Goal: Task Accomplishment & Management: Complete application form

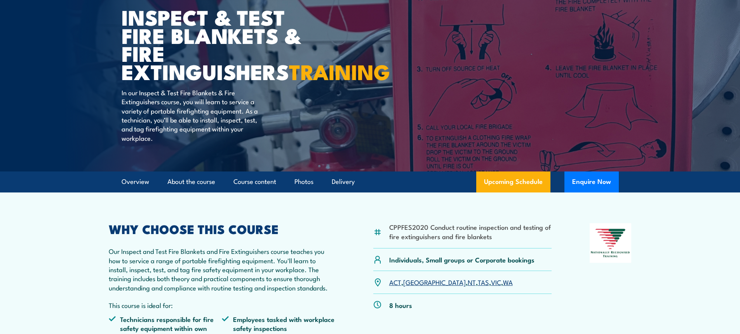
scroll to position [117, 0]
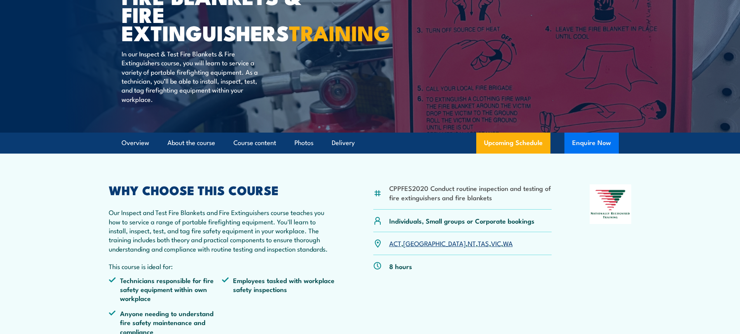
click at [600, 153] on button "Enquire Now" at bounding box center [591, 142] width 54 height 21
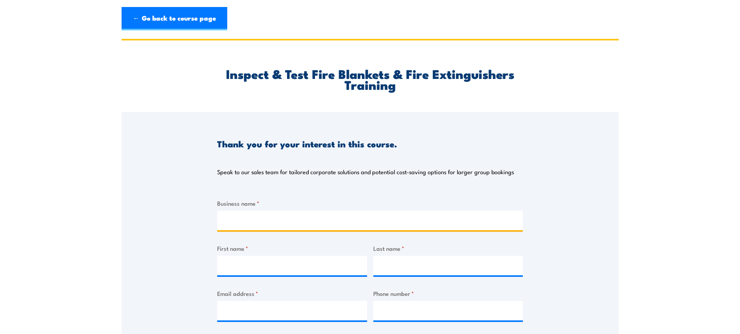
click at [245, 219] on input "Business name *" at bounding box center [370, 220] width 306 height 19
type input "Penske Commercial Leasing [GEOGRAPHIC_DATA] PtyLtd"
type input "[PERSON_NAME]"
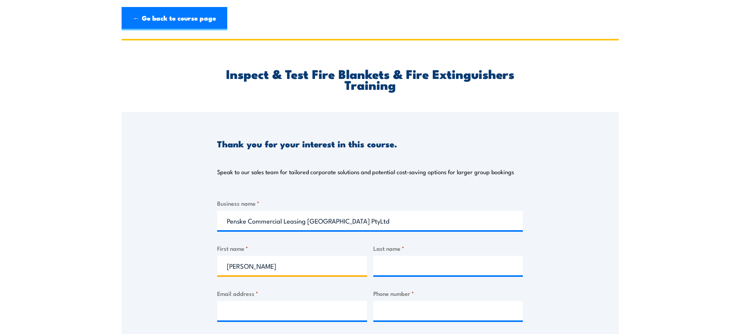
type input "[PERSON_NAME]"
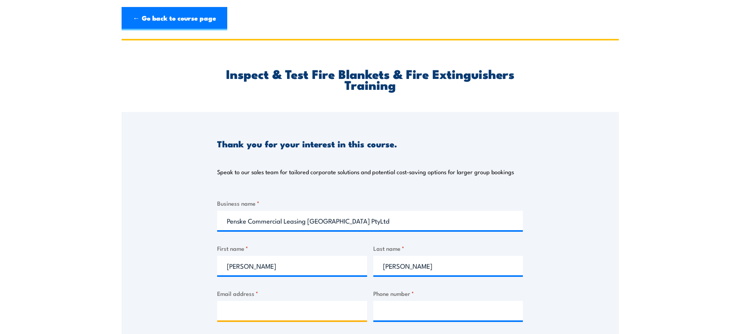
type input "[EMAIL_ADDRESS][DOMAIN_NAME]"
type input "0407999473"
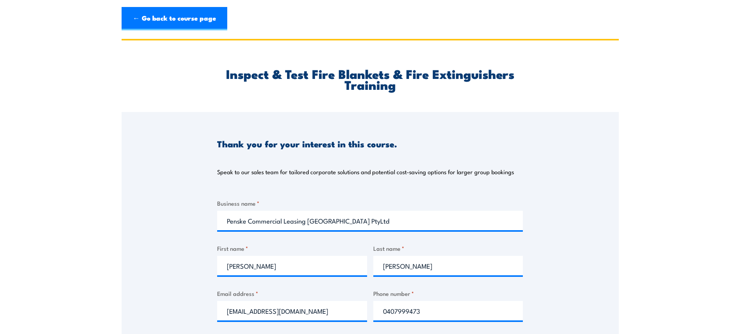
select select "QLD"
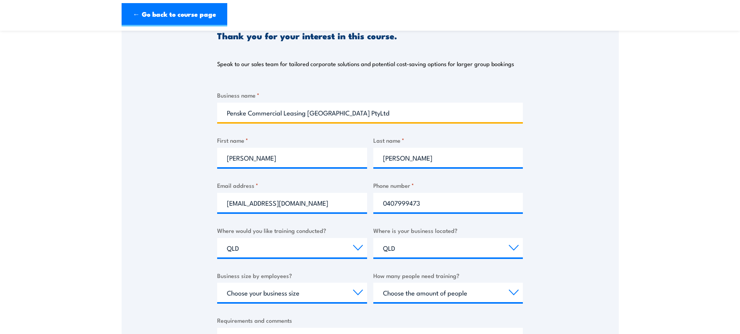
scroll to position [117, 0]
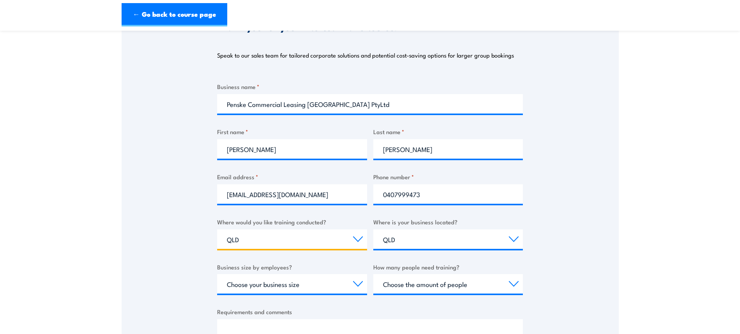
click at [256, 236] on select "Select a state or territory Nationally - multiple locations [GEOGRAPHIC_DATA] […" at bounding box center [292, 238] width 150 height 19
select select "SA"
click at [217, 229] on select "Select a state or territory Nationally - multiple locations [GEOGRAPHIC_DATA] […" at bounding box center [292, 238] width 150 height 19
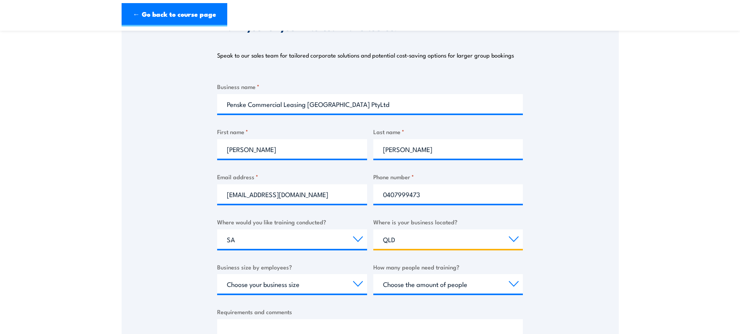
click at [408, 246] on select "Select a state or territory [GEOGRAPHIC_DATA] [GEOGRAPHIC_DATA] [GEOGRAPHIC_DAT…" at bounding box center [448, 238] width 150 height 19
click at [373, 229] on select "Select a state or territory [GEOGRAPHIC_DATA] [GEOGRAPHIC_DATA] [GEOGRAPHIC_DAT…" at bounding box center [448, 238] width 150 height 19
click at [402, 240] on select "Select a state or territory [GEOGRAPHIC_DATA] [GEOGRAPHIC_DATA] [GEOGRAPHIC_DAT…" at bounding box center [448, 238] width 150 height 19
select select "SA"
click at [373, 229] on select "Select a state or territory [GEOGRAPHIC_DATA] [GEOGRAPHIC_DATA] [GEOGRAPHIC_DAT…" at bounding box center [448, 238] width 150 height 19
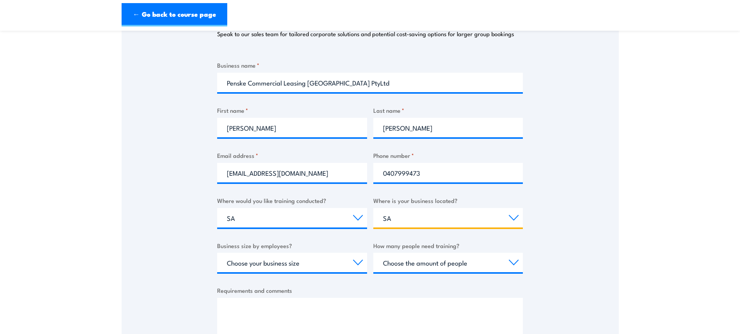
scroll to position [155, 0]
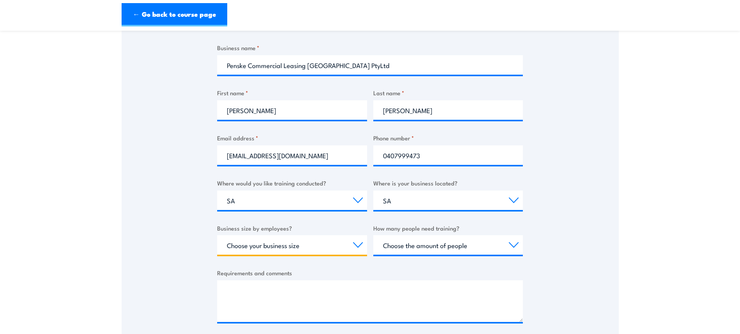
click at [362, 248] on select "Choose your business size 1 to 19 20 to 199 200+" at bounding box center [292, 244] width 150 height 19
select select "1 to 19"
click at [217, 235] on select "Choose your business size 1 to 19 20 to 199 200+" at bounding box center [292, 244] width 150 height 19
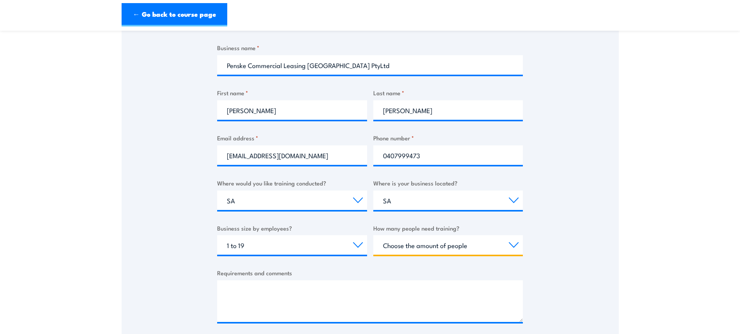
click at [451, 253] on select "Choose the amount of people 1 to 4 5 to 19 20+" at bounding box center [448, 244] width 150 height 19
select select "1 to 4"
click at [373, 235] on select "Choose the amount of people 1 to 4 5 to 19 20+" at bounding box center [448, 244] width 150 height 19
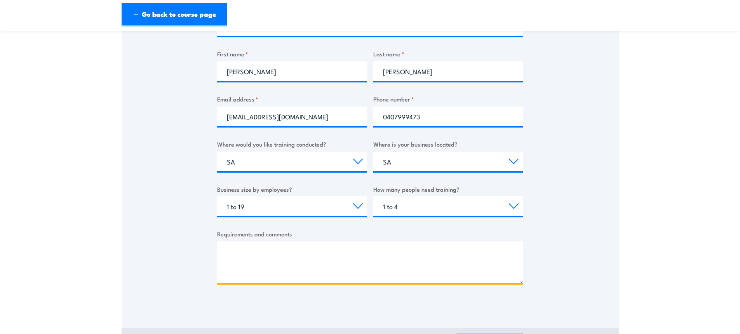
click at [283, 255] on textarea "Requirements and comments" at bounding box center [370, 262] width 306 height 42
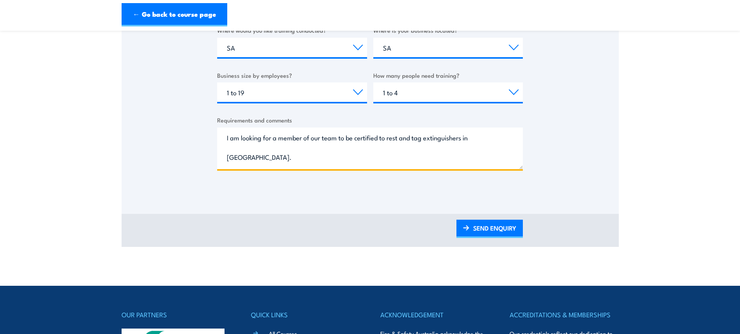
scroll to position [311, 0]
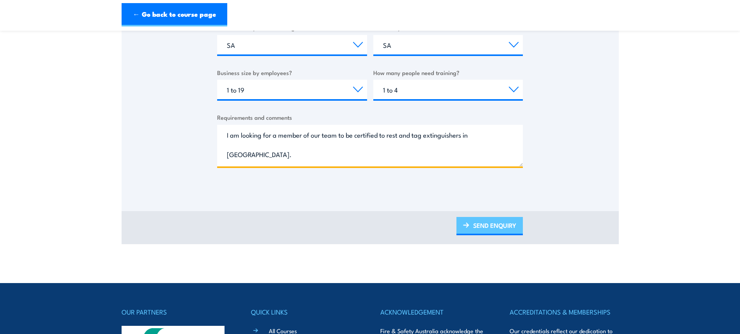
type textarea "I am looking for a member of our team to be certified to rest and tag extinguis…"
click at [495, 221] on link "SEND ENQUIRY" at bounding box center [489, 226] width 66 height 18
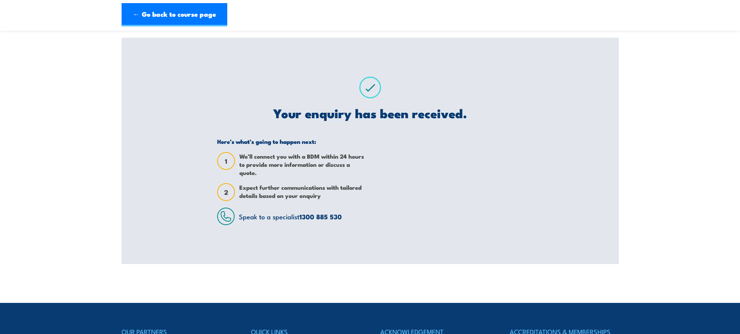
scroll to position [0, 0]
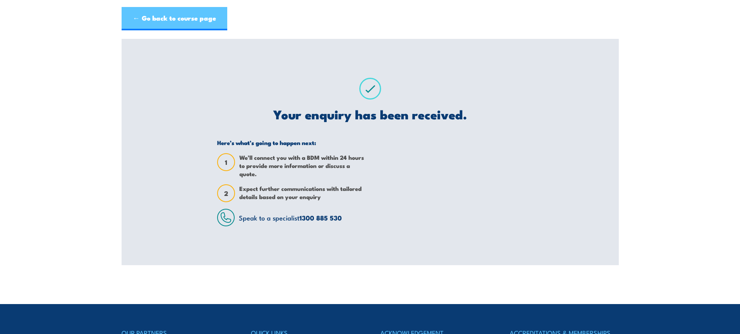
click at [179, 21] on link "← Go back to course page" at bounding box center [175, 18] width 106 height 23
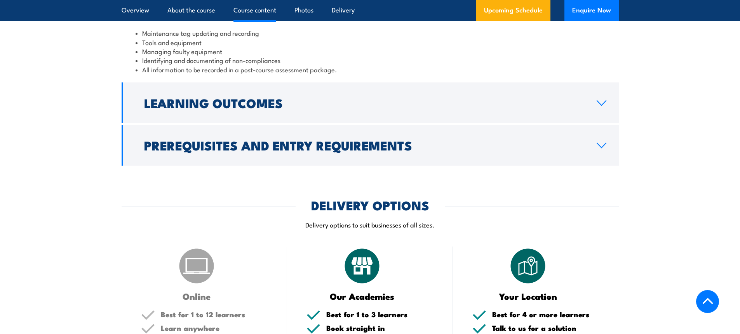
scroll to position [899, 0]
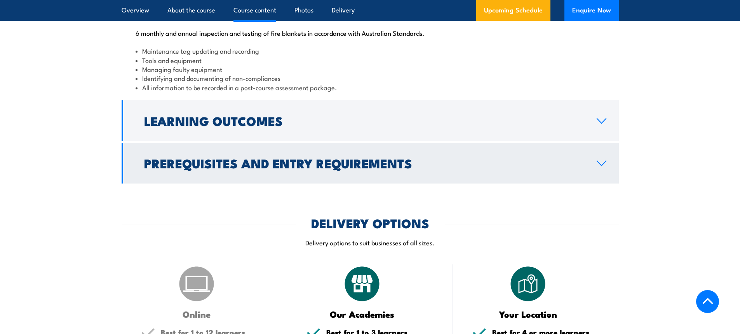
click at [602, 183] on link "Prerequisites and Entry Requirements" at bounding box center [370, 163] width 497 height 41
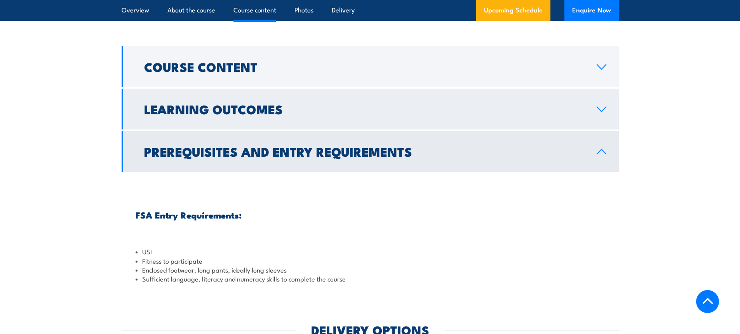
scroll to position [721, 0]
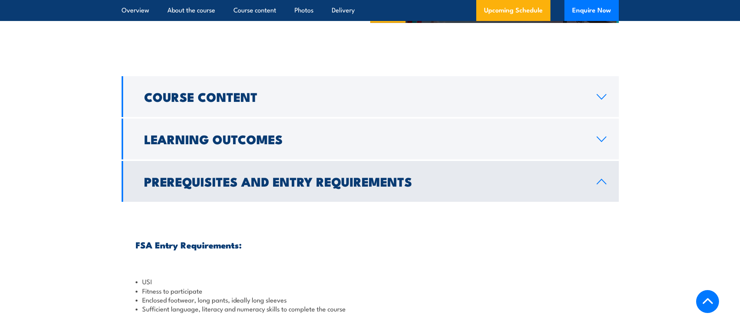
click at [605, 185] on icon at bounding box center [601, 181] width 10 height 6
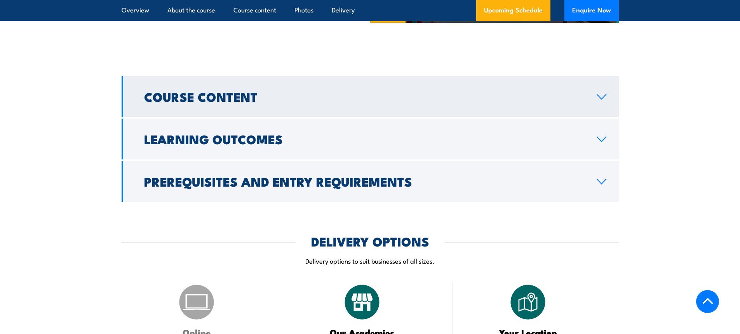
click at [601, 117] on link "Course Content" at bounding box center [370, 96] width 497 height 41
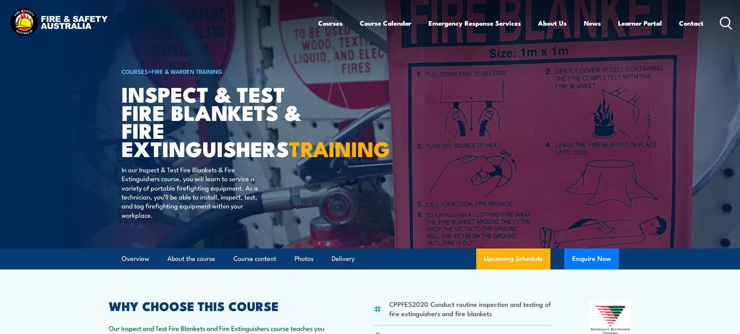
scroll to position [0, 0]
